Goal: Information Seeking & Learning: Learn about a topic

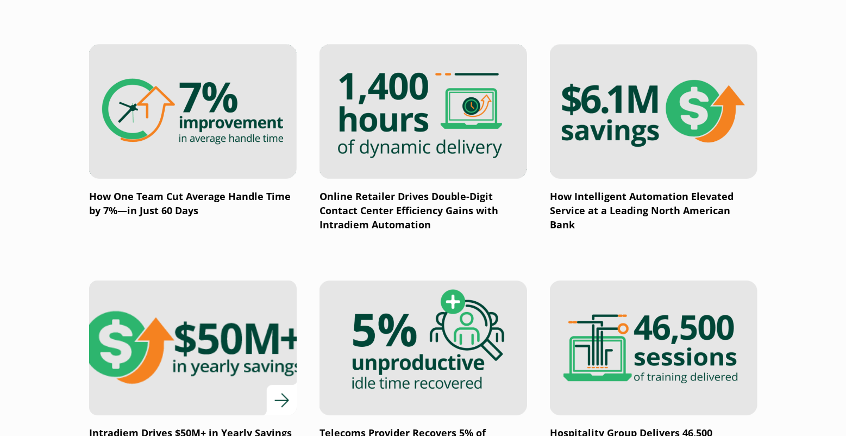
scroll to position [815, 0]
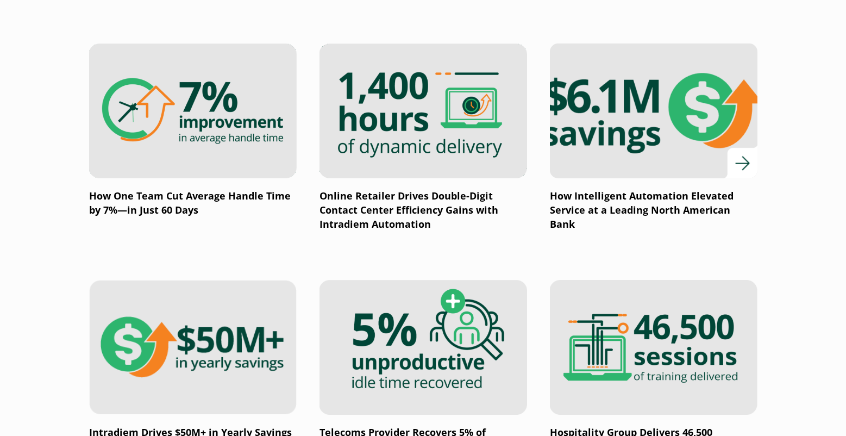
click at [625, 206] on p "How Intelligent Automation Elevated Service at a Leading North American Bank" at bounding box center [653, 210] width 207 height 42
click at [723, 110] on img at bounding box center [653, 111] width 249 height 162
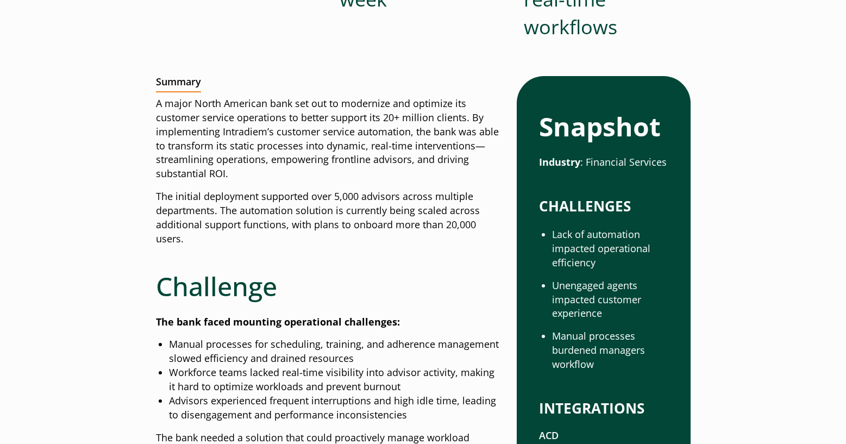
scroll to position [435, 0]
drag, startPoint x: 277, startPoint y: 135, endPoint x: 364, endPoint y: 135, distance: 87.4
click at [364, 135] on p "A major North American bank set out to modernize and optimize its customer serv…" at bounding box center [328, 138] width 344 height 84
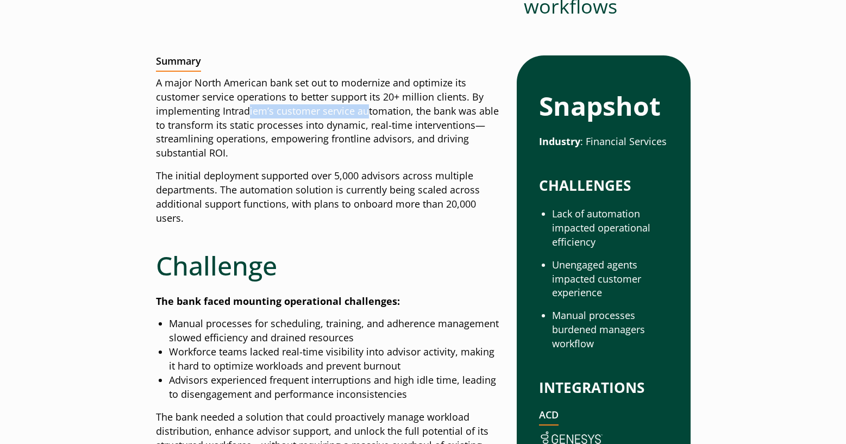
scroll to position [489, 0]
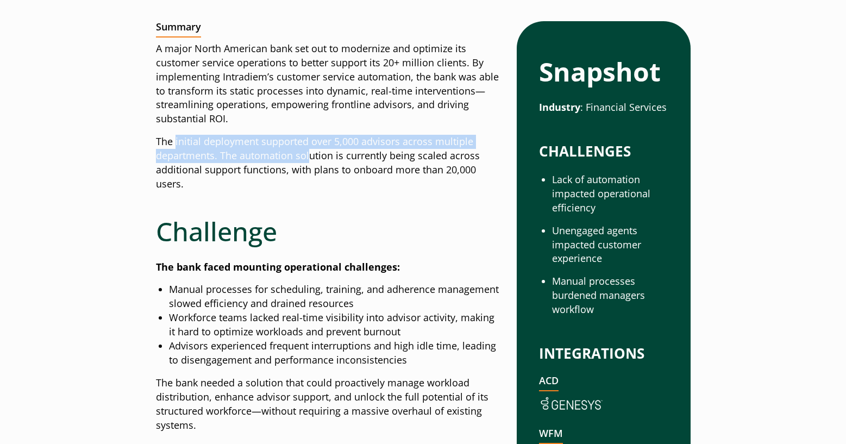
drag, startPoint x: 176, startPoint y: 148, endPoint x: 359, endPoint y: 160, distance: 183.5
click at [355, 160] on p "The initial deployment supported over 5,000 advisors across multiple department…" at bounding box center [328, 163] width 344 height 56
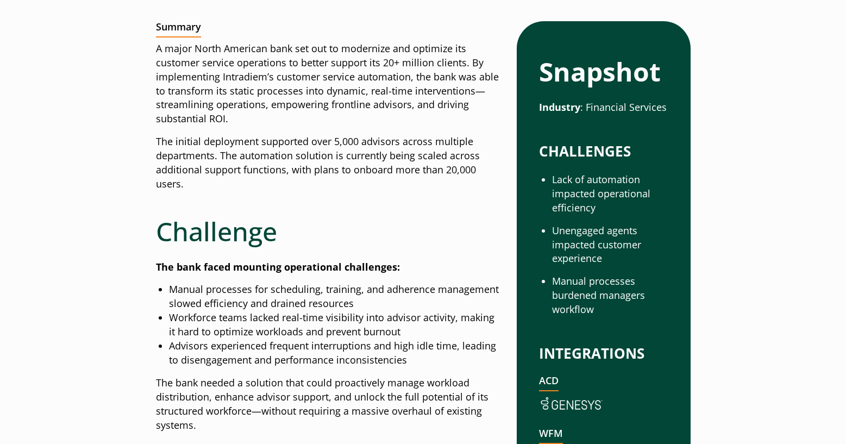
drag, startPoint x: 359, startPoint y: 160, endPoint x: 341, endPoint y: 163, distance: 18.7
click at [364, 160] on p "The initial deployment supported over 5,000 advisors across multiple department…" at bounding box center [328, 163] width 344 height 56
drag, startPoint x: 291, startPoint y: 162, endPoint x: 425, endPoint y: 162, distance: 134.7
click at [425, 162] on p "The initial deployment supported over 5,000 advisors across multiple department…" at bounding box center [328, 163] width 344 height 56
drag, startPoint x: 425, startPoint y: 162, endPoint x: 432, endPoint y: 162, distance: 6.5
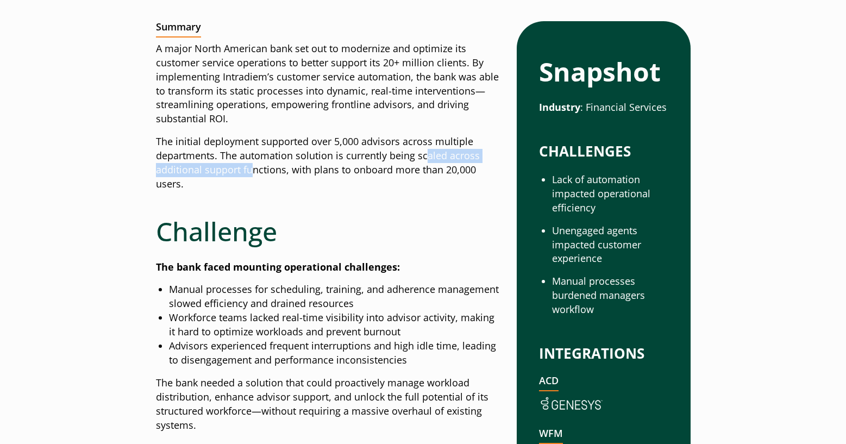
click at [431, 162] on p "The initial deployment supported over 5,000 advisors across multiple department…" at bounding box center [328, 163] width 344 height 56
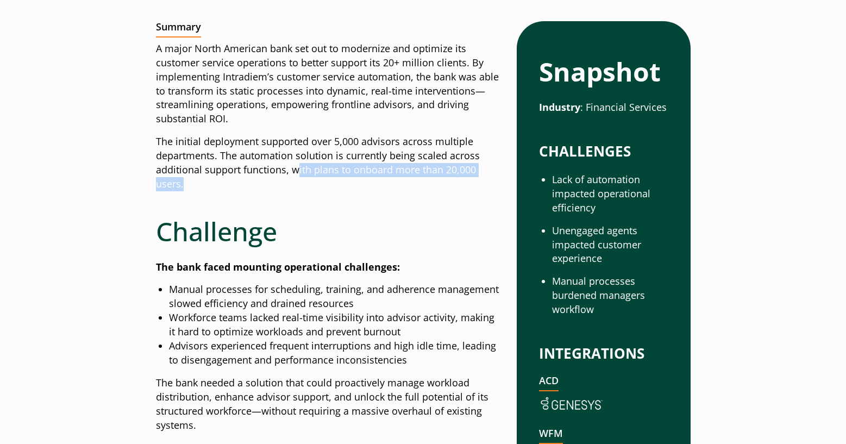
drag, startPoint x: 297, startPoint y: 164, endPoint x: 329, endPoint y: 183, distance: 36.5
click at [329, 183] on p "The initial deployment supported over 5,000 advisors across multiple department…" at bounding box center [328, 163] width 344 height 56
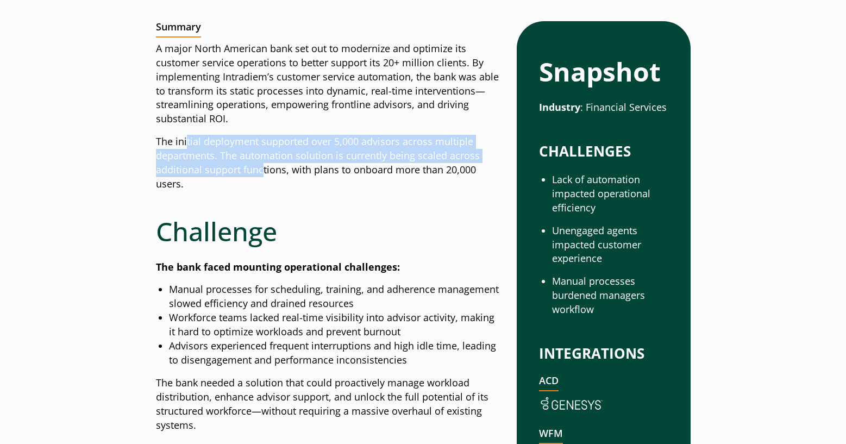
drag, startPoint x: 188, startPoint y: 145, endPoint x: 267, endPoint y: 168, distance: 82.5
click at [267, 168] on p "The initial deployment supported over 5,000 advisors across multiple department…" at bounding box center [328, 163] width 344 height 56
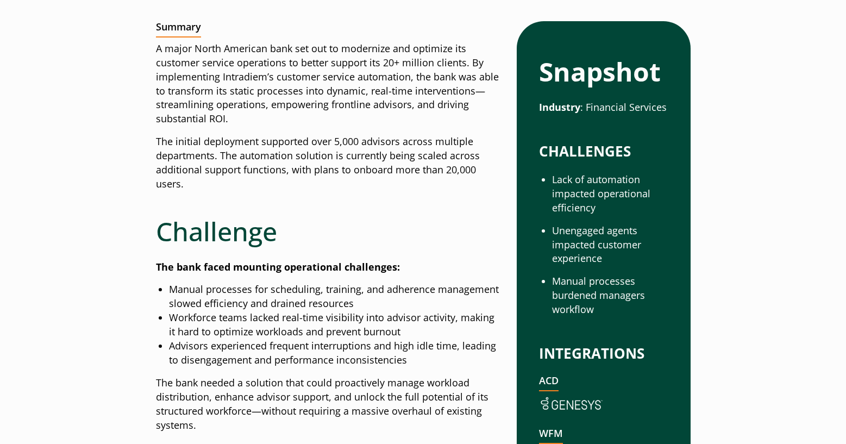
drag, startPoint x: 267, startPoint y: 168, endPoint x: 287, endPoint y: 163, distance: 20.0
click at [286, 163] on p "The initial deployment supported over 5,000 advisors across multiple department…" at bounding box center [328, 163] width 344 height 56
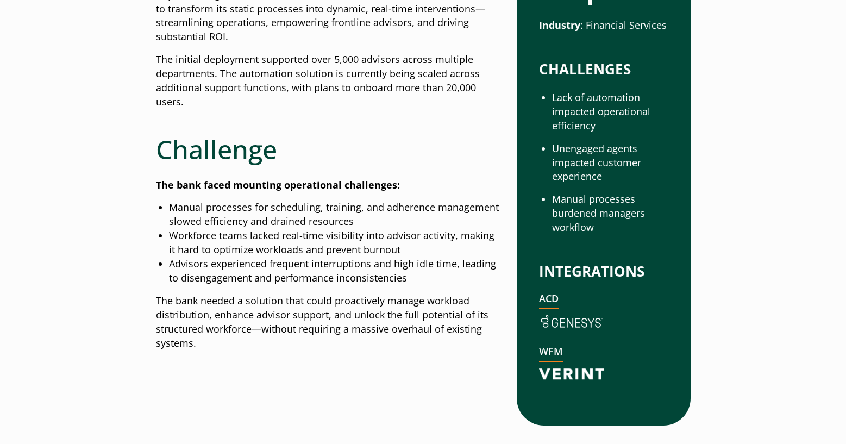
scroll to position [597, 0]
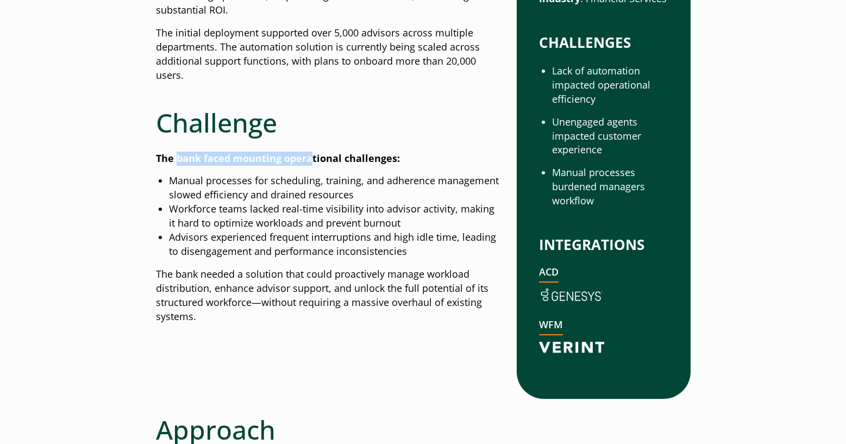
drag, startPoint x: 178, startPoint y: 158, endPoint x: 311, endPoint y: 157, distance: 133.1
click at [311, 157] on strong "The bank faced mounting operational challenges:" at bounding box center [278, 158] width 244 height 13
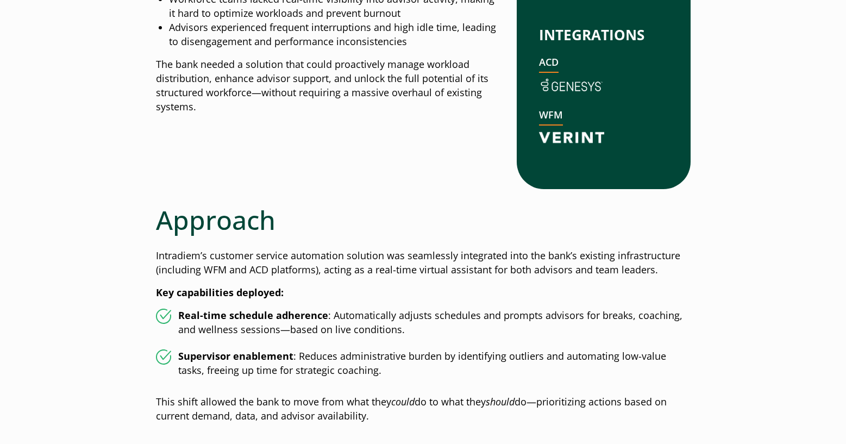
scroll to position [923, 0]
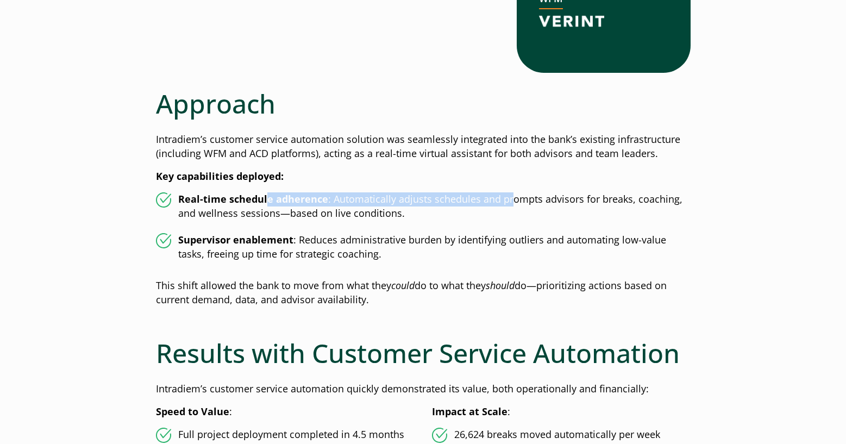
drag, startPoint x: 460, startPoint y: 200, endPoint x: 514, endPoint y: 200, distance: 53.8
click at [514, 200] on li "Real-time schedule adherence : Automatically adjusts schedules and prompts advi…" at bounding box center [423, 206] width 534 height 28
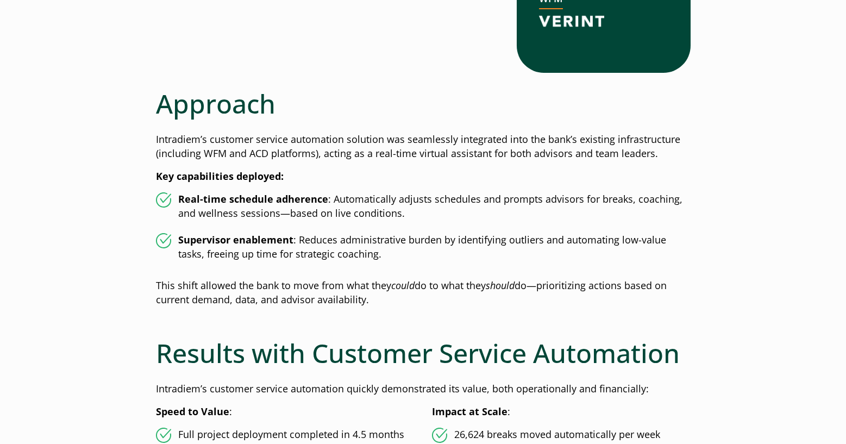
drag, startPoint x: 514, startPoint y: 200, endPoint x: 489, endPoint y: 200, distance: 25.0
click at [534, 200] on li "Real-time schedule adherence : Automatically adjusts schedules and prompts advi…" at bounding box center [423, 206] width 534 height 28
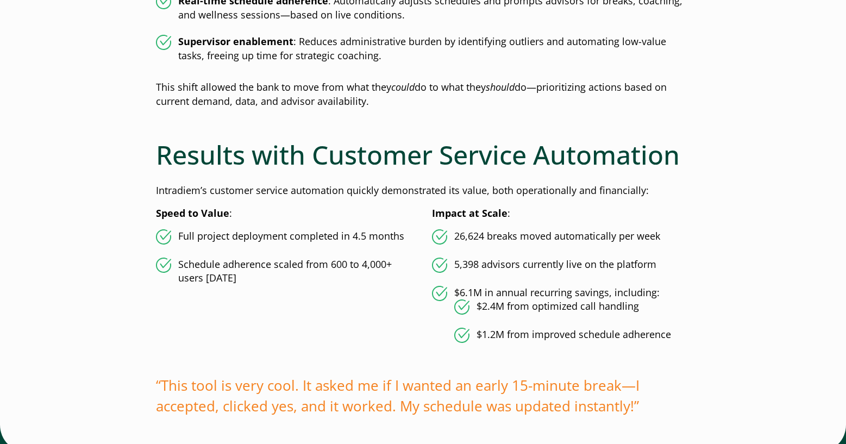
scroll to position [1195, 0]
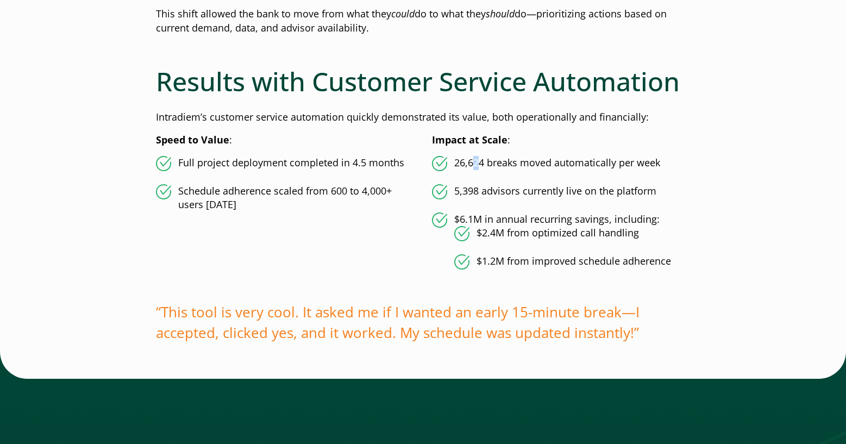
drag, startPoint x: 529, startPoint y: 160, endPoint x: 538, endPoint y: 160, distance: 9.8
click at [538, 160] on li "26,624 breaks moved automatically per week" at bounding box center [561, 163] width 259 height 15
drag, startPoint x: 538, startPoint y: 160, endPoint x: 524, endPoint y: 185, distance: 28.7
click at [524, 185] on ul "26,624 breaks moved automatically per week 5,398 advisors currently live on the…" at bounding box center [561, 213] width 259 height 114
drag, startPoint x: 501, startPoint y: 198, endPoint x: 594, endPoint y: 188, distance: 93.9
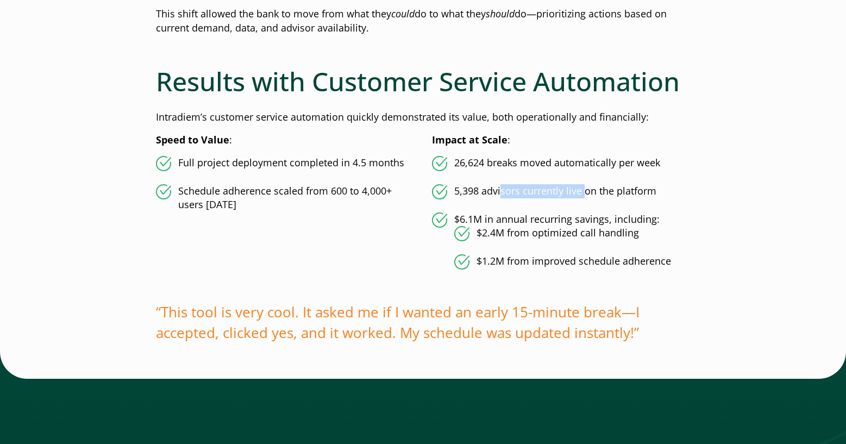
click at [594, 188] on li "5,398 advisors currently live on the platform" at bounding box center [561, 191] width 259 height 15
click at [511, 221] on li "$6.1M in annual recurring savings, including: $2.4M from optimized call handlin…" at bounding box center [561, 241] width 259 height 58
drag, startPoint x: 553, startPoint y: 229, endPoint x: 578, endPoint y: 231, distance: 25.1
click at [578, 231] on li "$2.4M from optimized call handling" at bounding box center [572, 233] width 236 height 15
drag, startPoint x: 578, startPoint y: 231, endPoint x: 578, endPoint y: 244, distance: 12.5
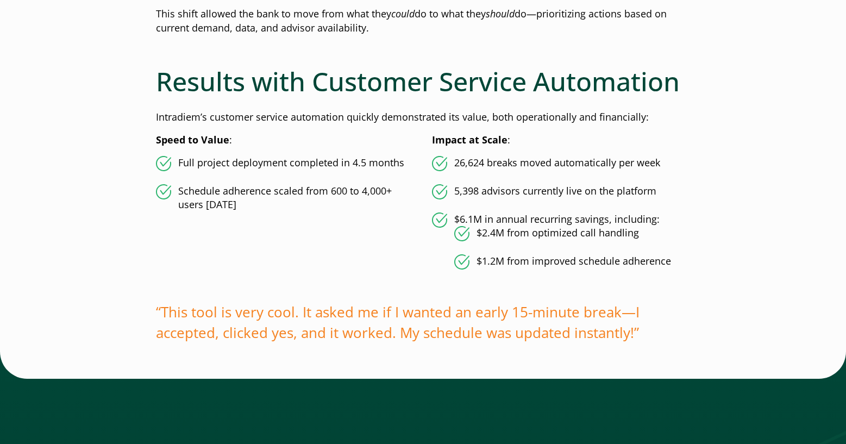
click at [581, 241] on li "$2.4M from optimized call handling" at bounding box center [572, 233] width 236 height 15
drag, startPoint x: 513, startPoint y: 223, endPoint x: 518, endPoint y: 220, distance: 6.1
click at [518, 220] on li "$6.1M in annual recurring savings, including: $2.4M from optimized call handlin…" at bounding box center [561, 241] width 259 height 58
drag, startPoint x: 518, startPoint y: 220, endPoint x: 589, endPoint y: 219, distance: 70.6
click at [589, 219] on li "$6.1M in annual recurring savings, including: $2.4M from optimized call handlin…" at bounding box center [561, 241] width 259 height 58
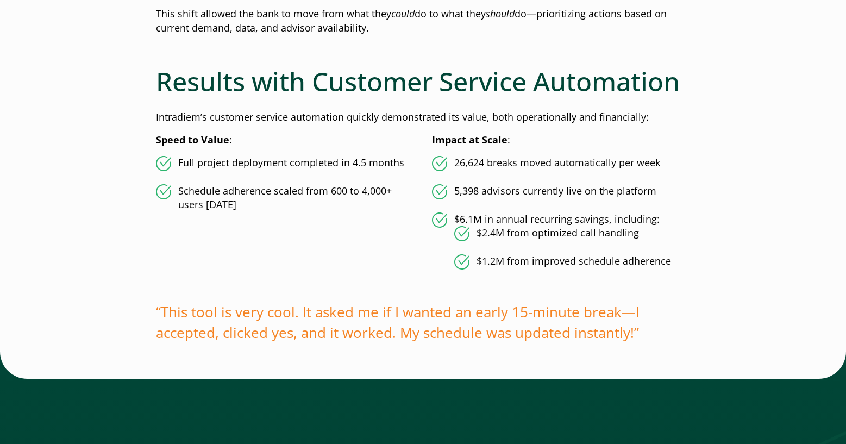
click at [597, 232] on li "$2.4M from optimized call handling" at bounding box center [572, 233] width 236 height 15
drag, startPoint x: 275, startPoint y: 187, endPoint x: 357, endPoint y: 187, distance: 82.0
click at [357, 187] on li "Schedule adherence scaled from 600 to 4,000+ users in 6 weeks" at bounding box center [285, 198] width 259 height 28
drag, startPoint x: 357, startPoint y: 187, endPoint x: 376, endPoint y: 188, distance: 18.5
click at [374, 188] on li "Schedule adherence scaled from 600 to 4,000+ users in 6 weeks" at bounding box center [285, 198] width 259 height 28
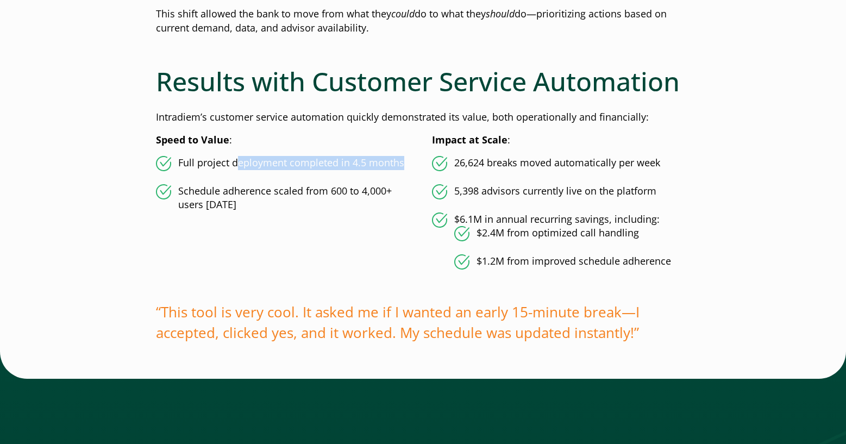
drag, startPoint x: 236, startPoint y: 157, endPoint x: 402, endPoint y: 156, distance: 166.8
click at [402, 156] on li "Full project deployment completed in 4.5 months" at bounding box center [285, 163] width 259 height 15
drag, startPoint x: 402, startPoint y: 156, endPoint x: 408, endPoint y: 155, distance: 5.5
click at [408, 156] on li "Full project deployment completed in 4.5 months" at bounding box center [285, 163] width 259 height 15
click at [280, 125] on div "How Intelligent Automation Elevated Service at a Leading North American Bank $6…" at bounding box center [423, 251] width 534 height 2635
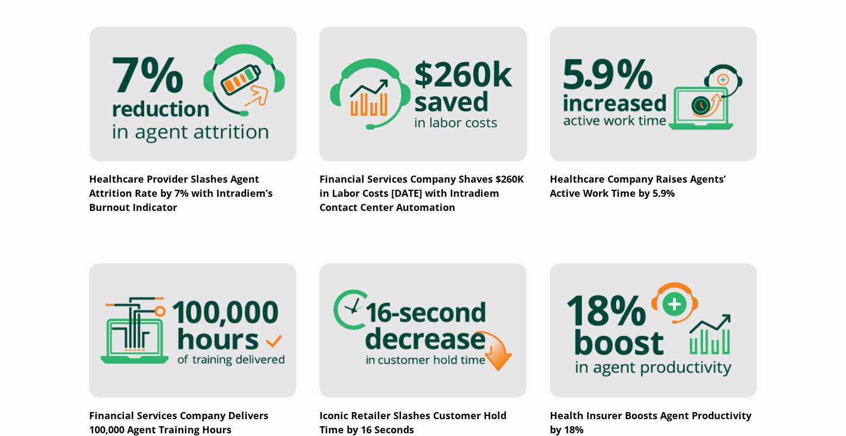
scroll to position [1304, 0]
